Goal: Task Accomplishment & Management: Use online tool/utility

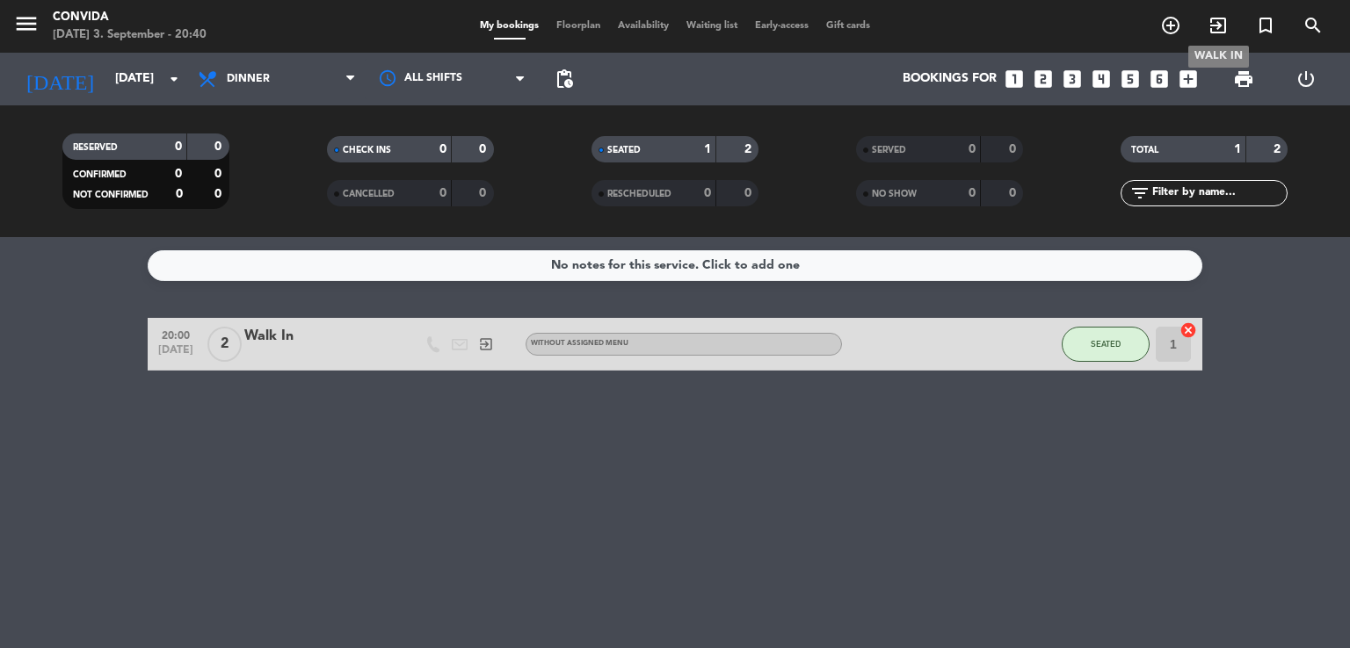
click at [1220, 33] on icon "exit_to_app" at bounding box center [1217, 25] width 21 height 21
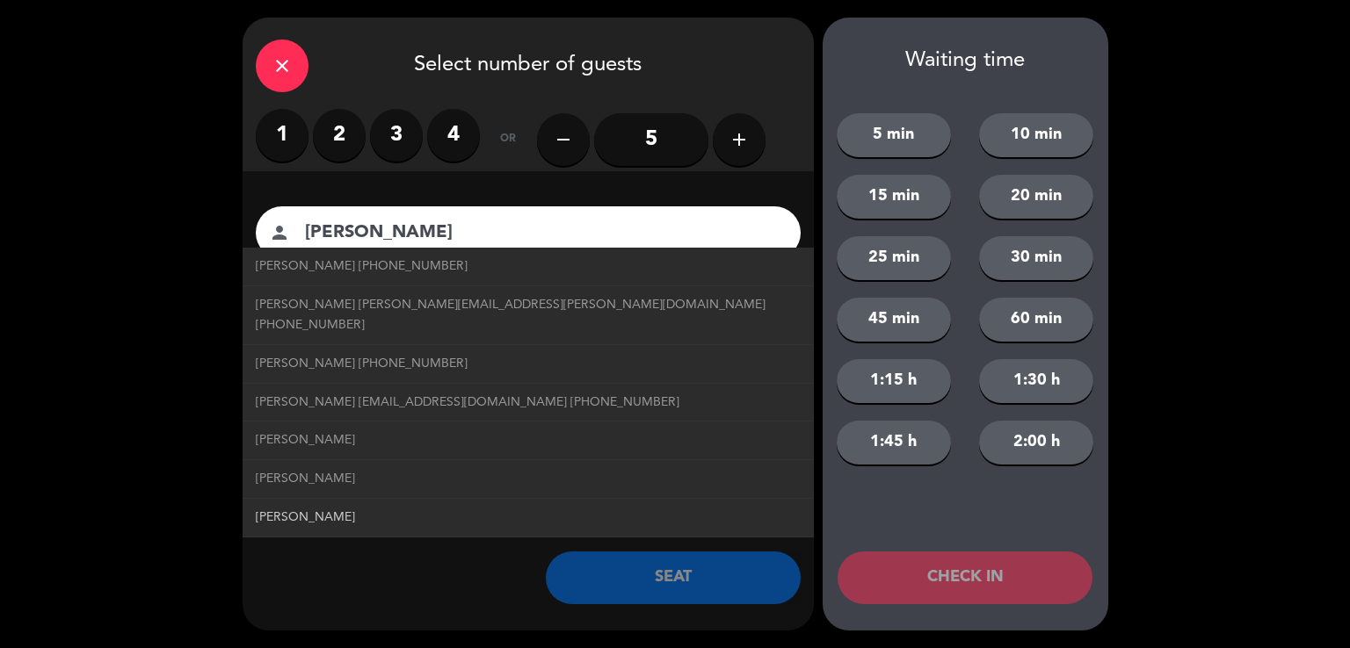
click at [344, 508] on link "[PERSON_NAME]" at bounding box center [528, 518] width 545 height 20
type input "[PERSON_NAME]"
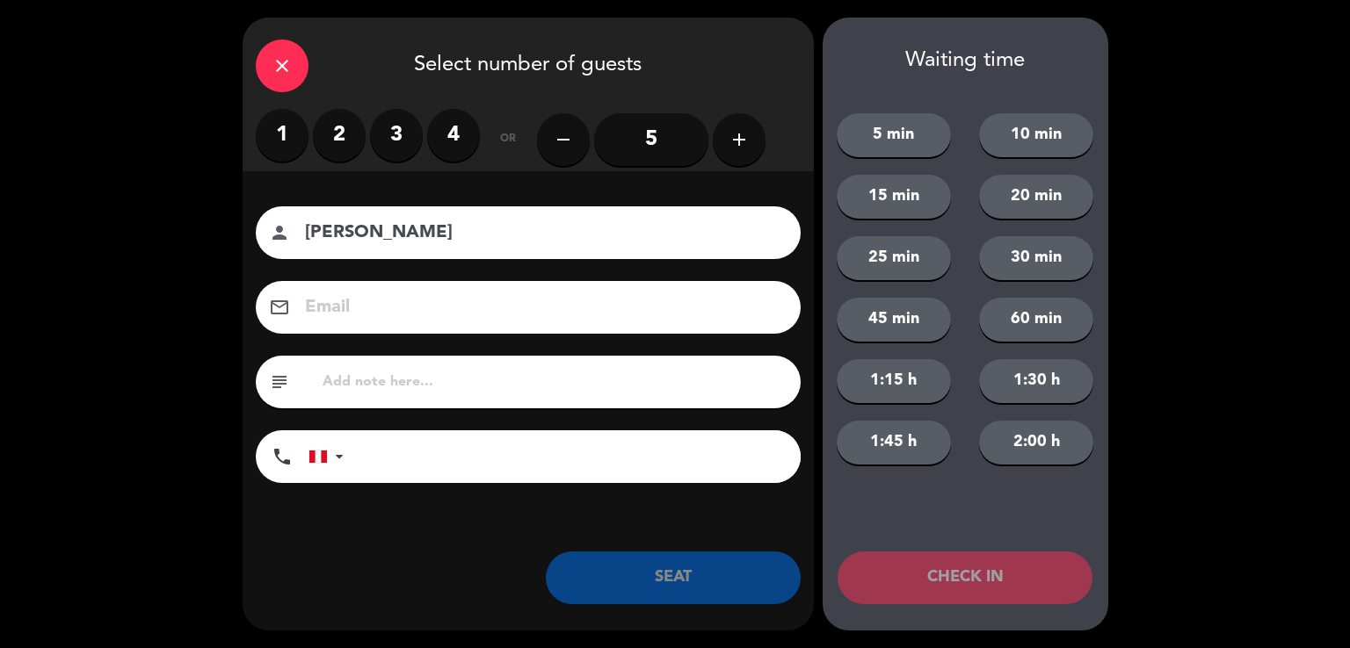
click at [323, 148] on label "2" at bounding box center [339, 135] width 53 height 53
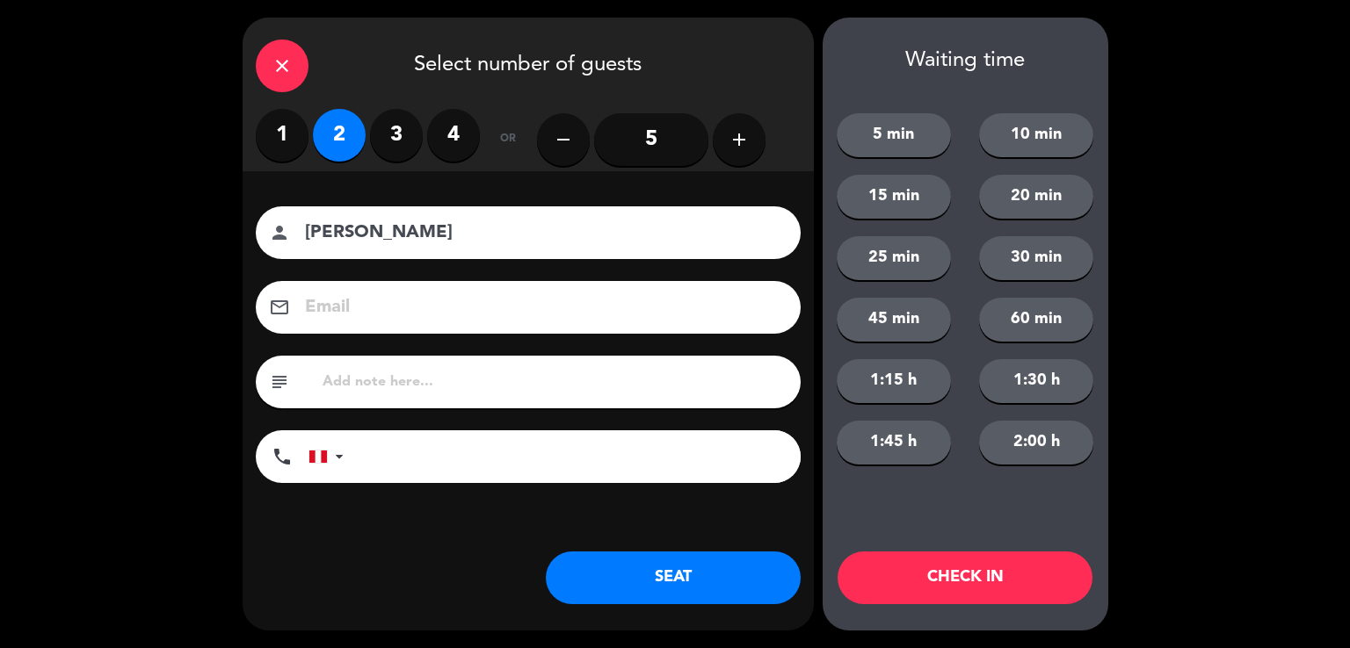
click at [616, 584] on button "SEAT" at bounding box center [673, 578] width 255 height 53
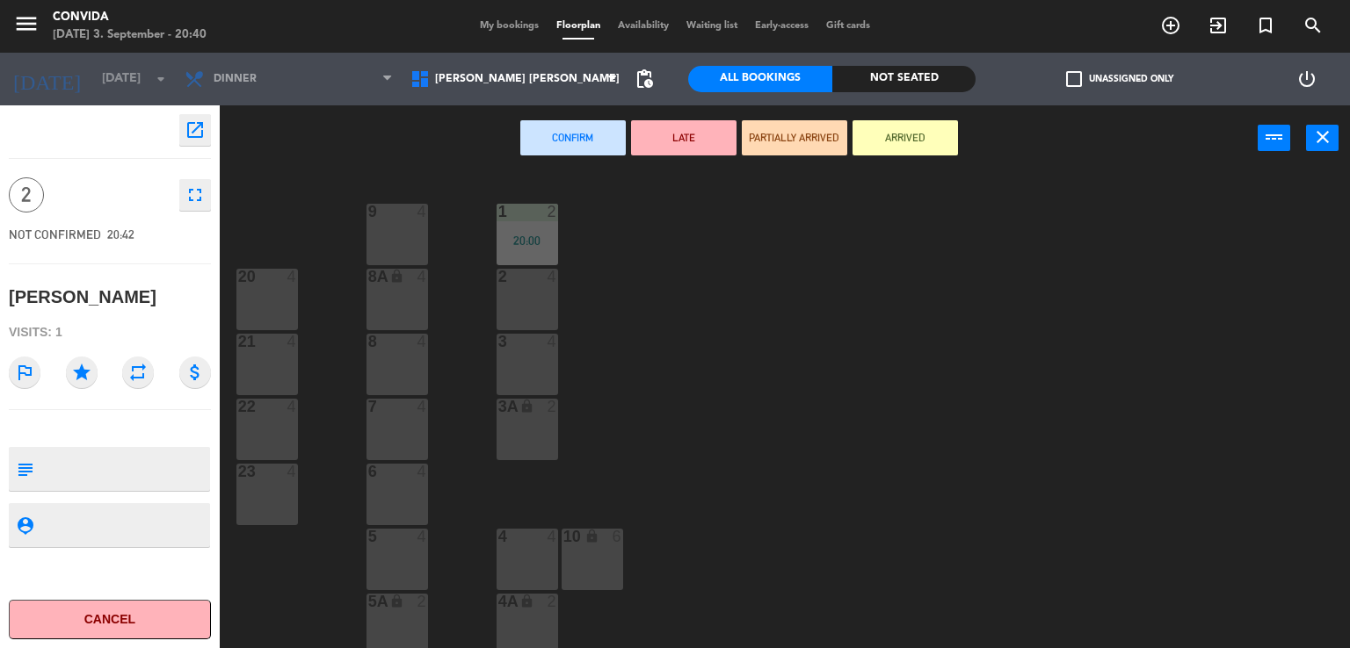
click at [401, 479] on div at bounding box center [396, 472] width 29 height 16
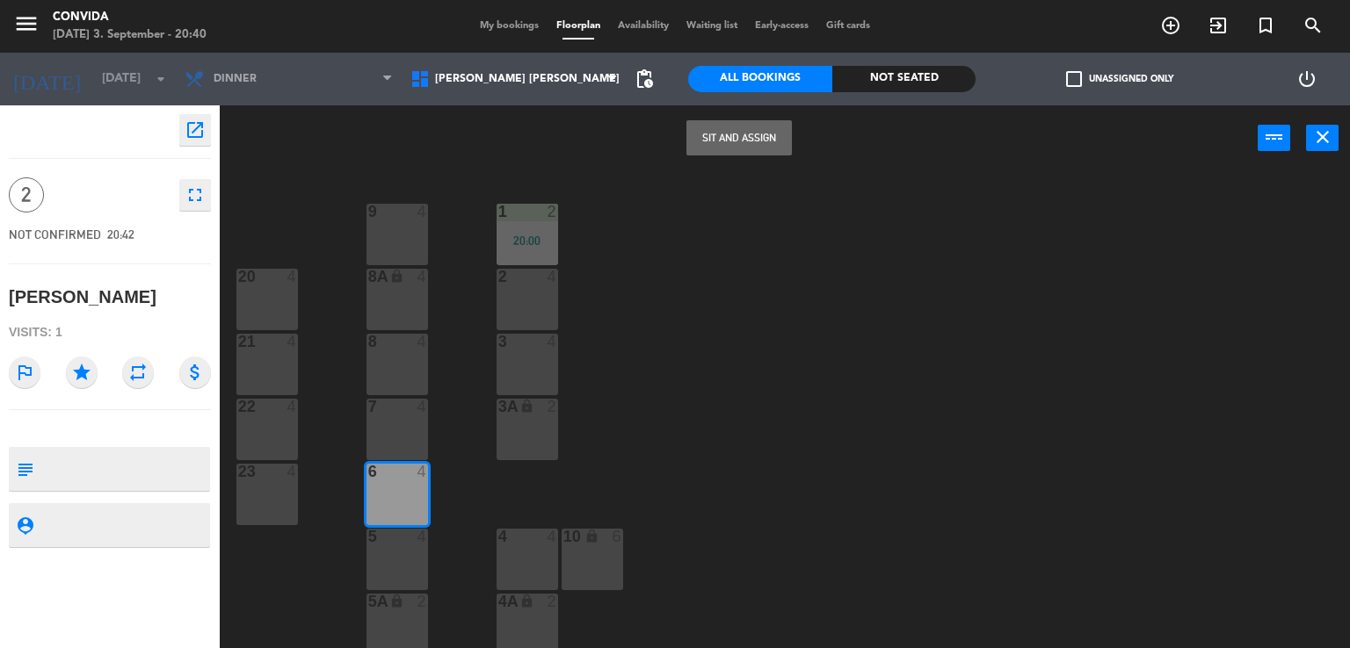
click at [728, 132] on button "Sit and Assign" at bounding box center [738, 137] width 105 height 35
